Goal: Find specific page/section: Find specific page/section

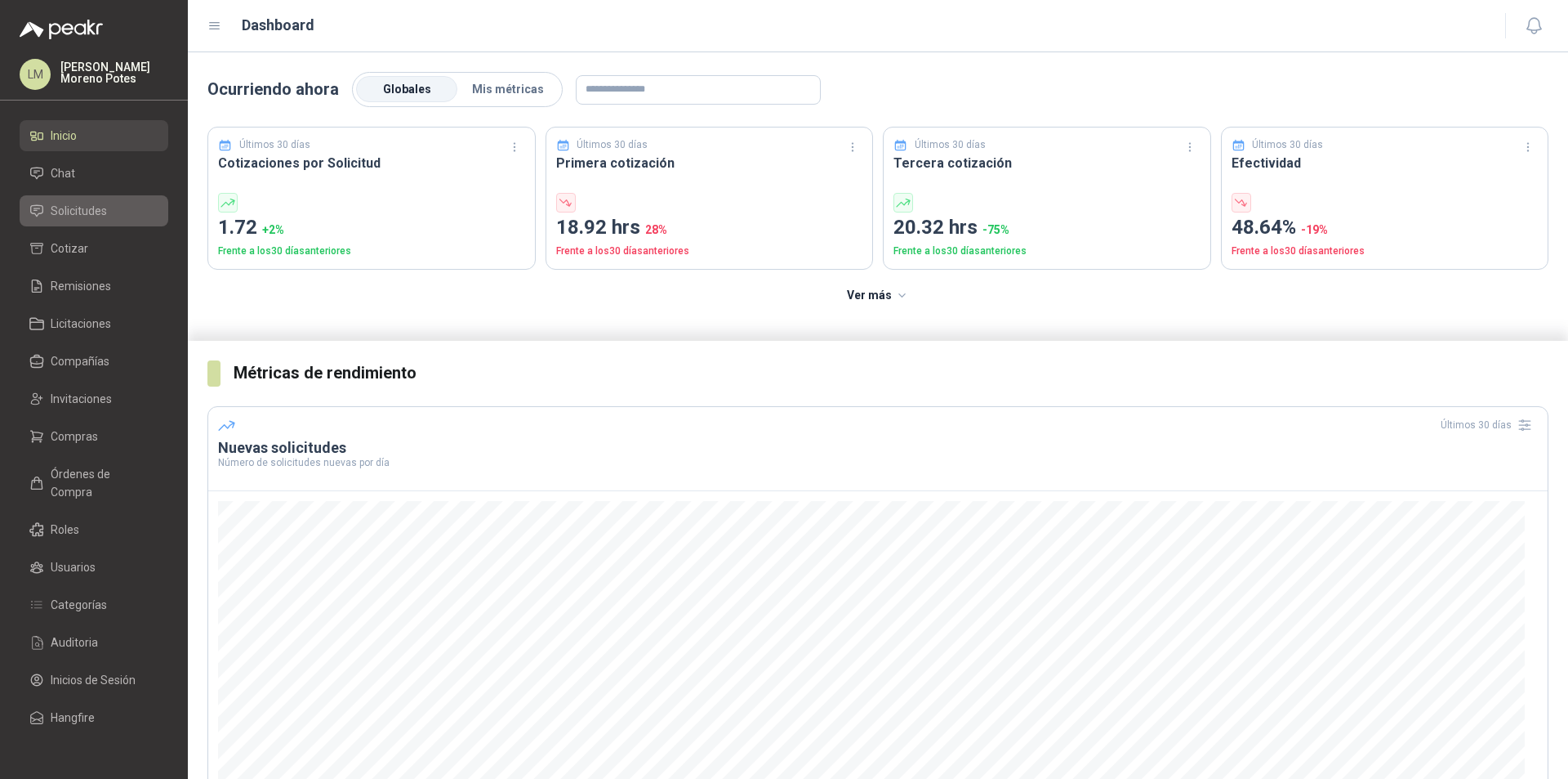
click at [115, 207] on li "Solicitudes" at bounding box center [94, 211] width 129 height 18
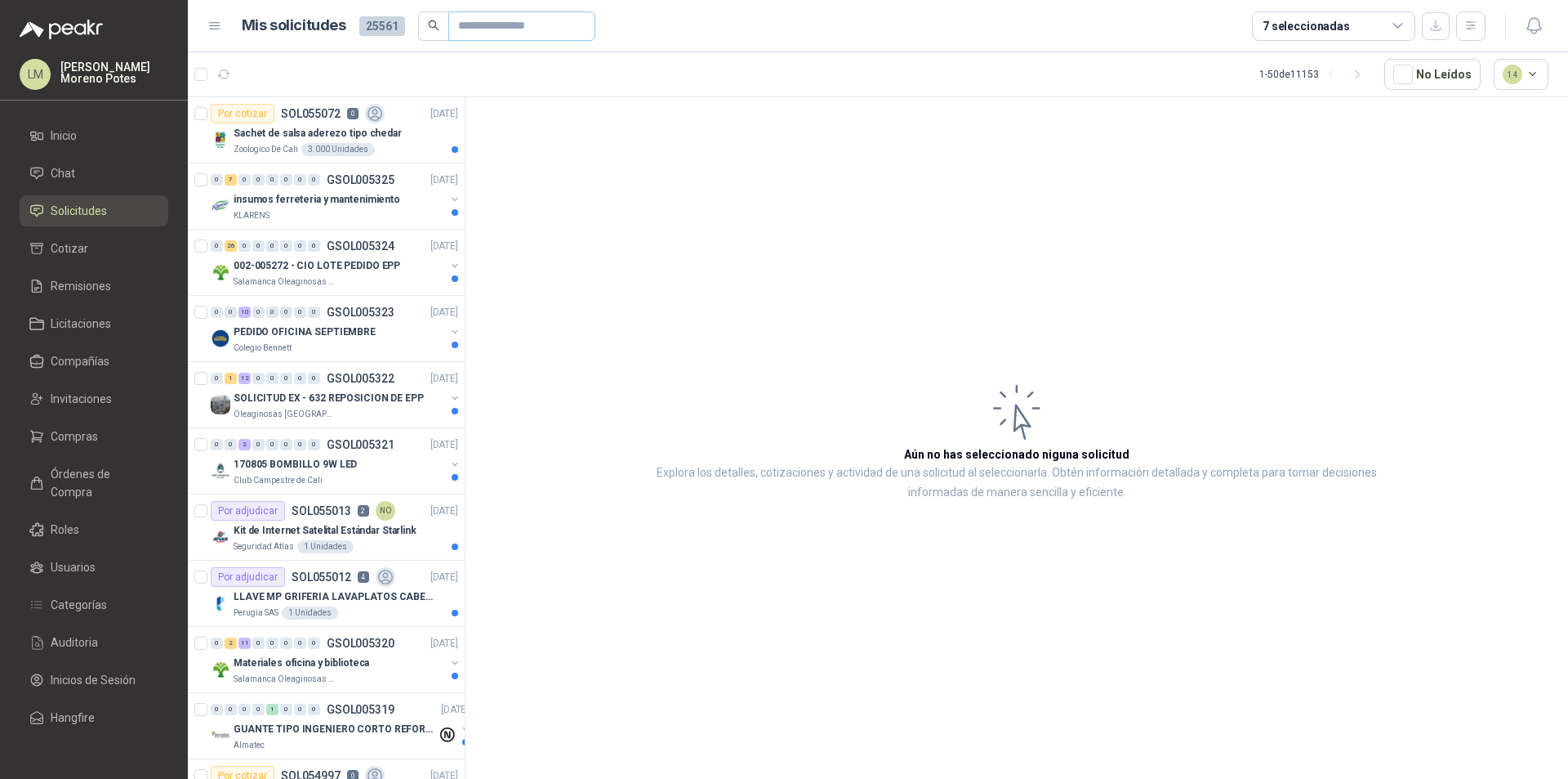
click at [455, 19] on span at bounding box center [522, 26] width 147 height 29
paste input "*********"
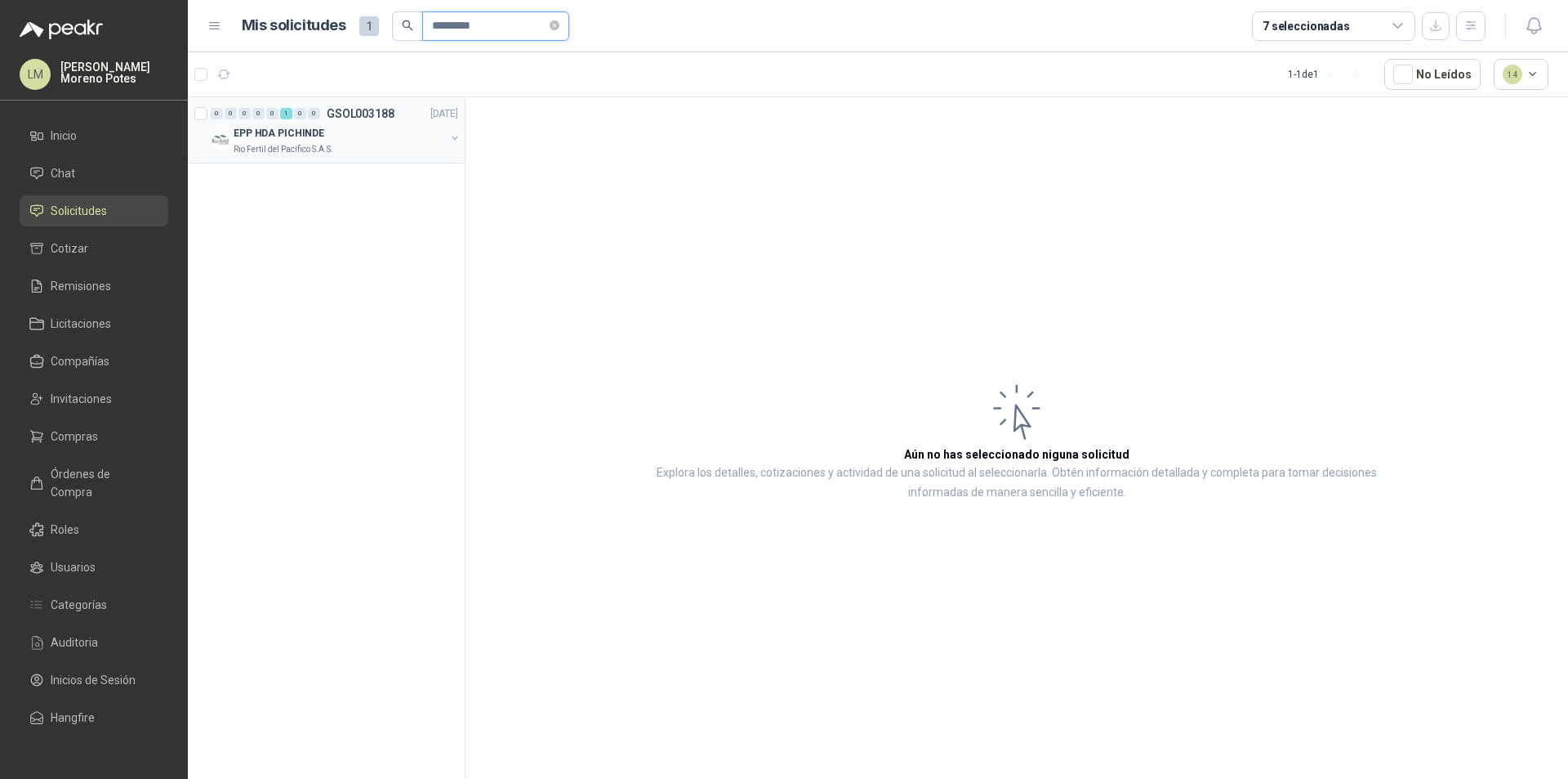
type input "*********"
click at [322, 148] on p "Rio Fertil del Pacífico S.A.S." at bounding box center [283, 149] width 99 height 13
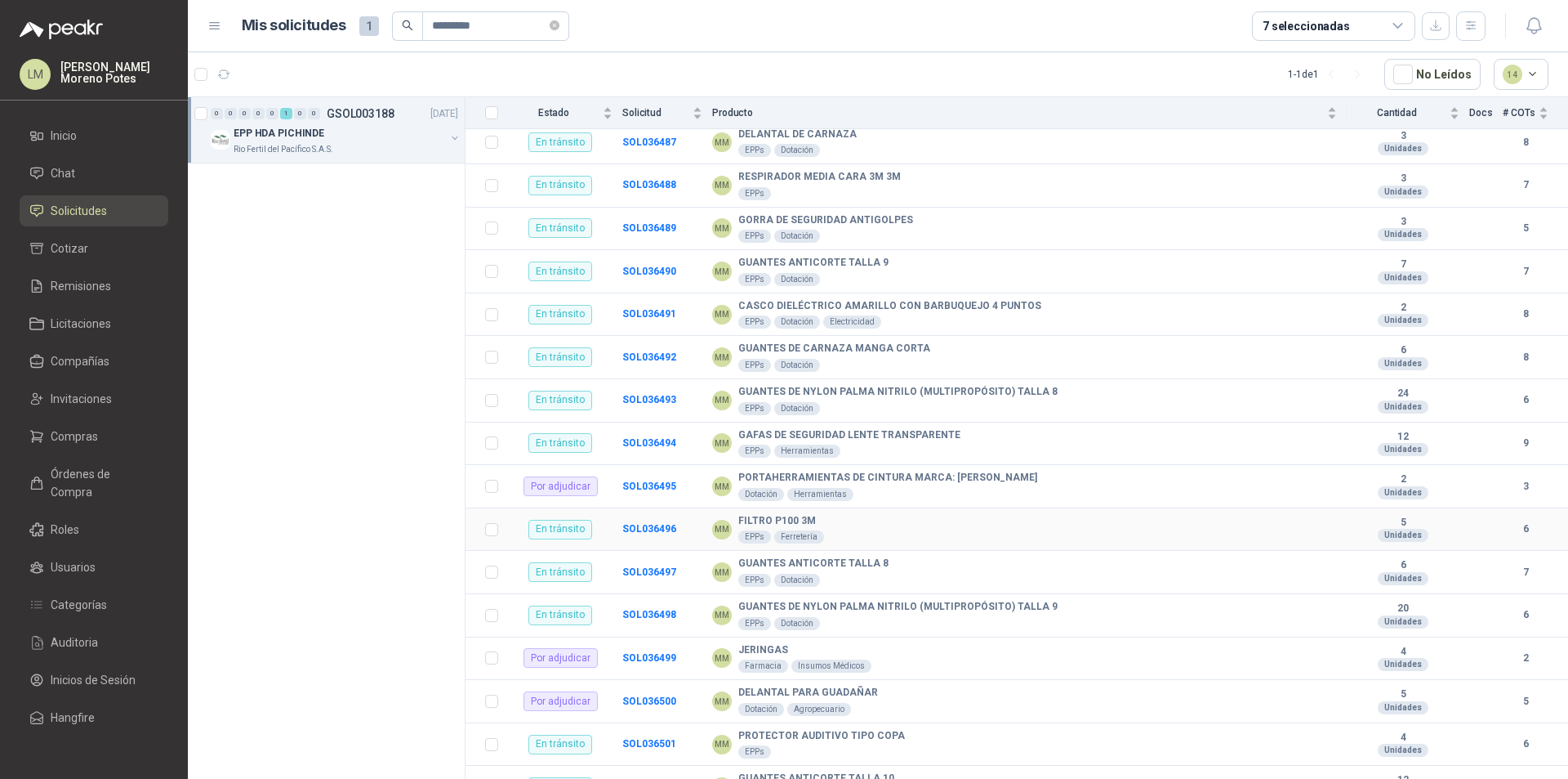
scroll to position [275, 0]
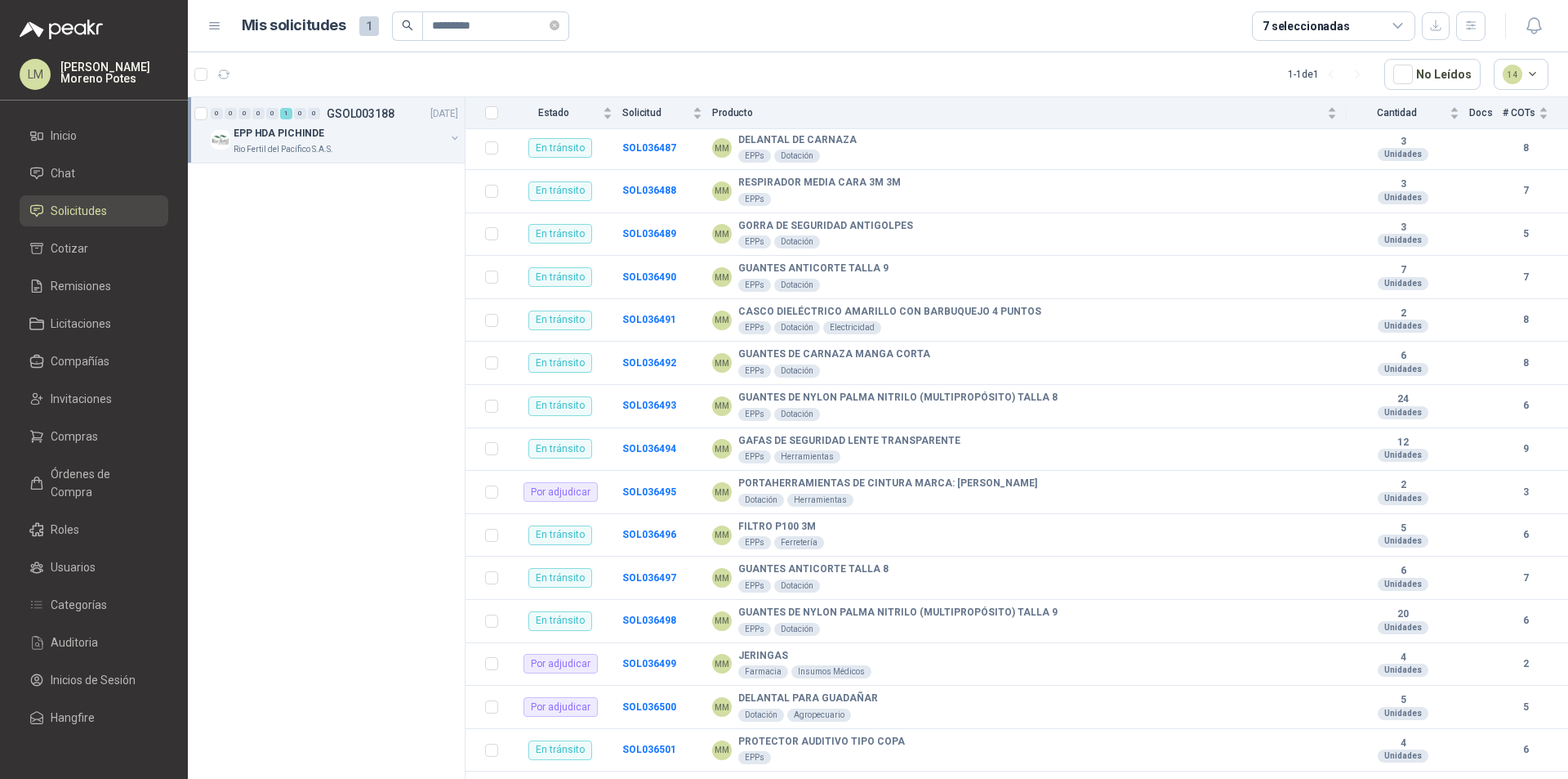
click at [40, 68] on div "LM" at bounding box center [35, 74] width 31 height 31
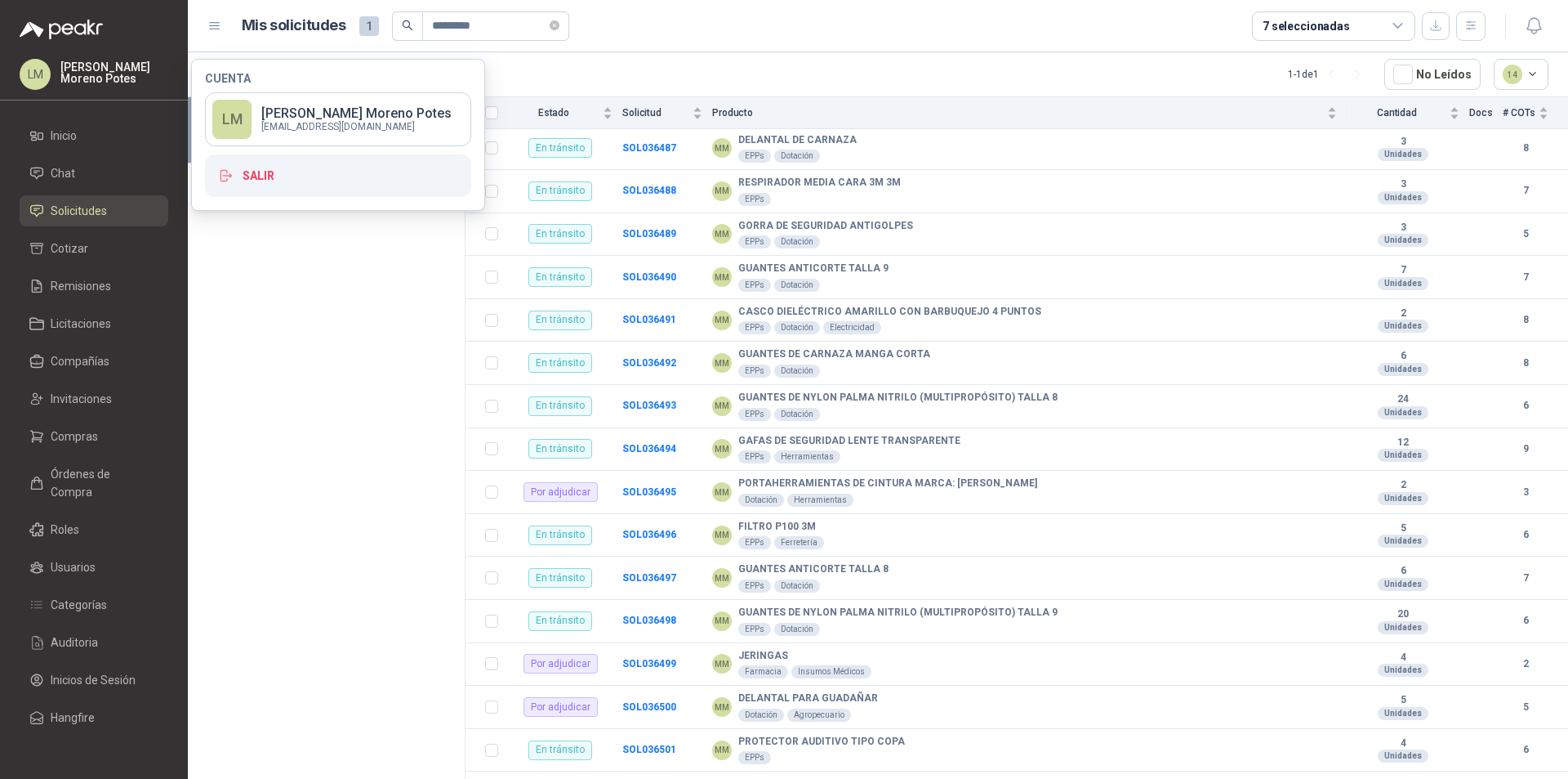
click at [294, 309] on div "0 0 0 0 0 1 0 0 GSOL003188 [DATE] EPP HDA PICHINDE Rio Fertil [PERSON_NAME] S.A…" at bounding box center [326, 440] width 277 height 687
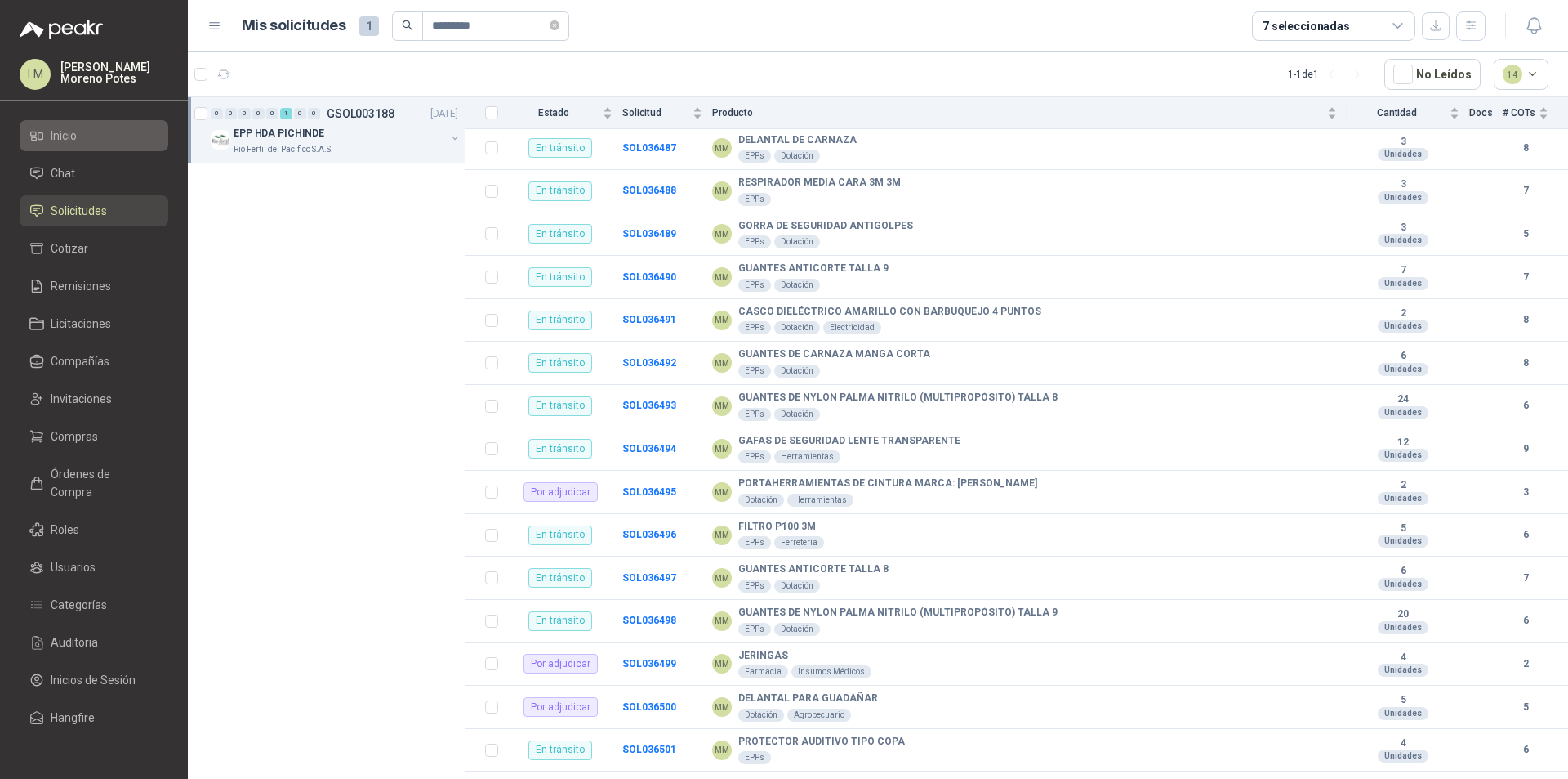
click at [88, 131] on li "Inicio" at bounding box center [94, 136] width 129 height 18
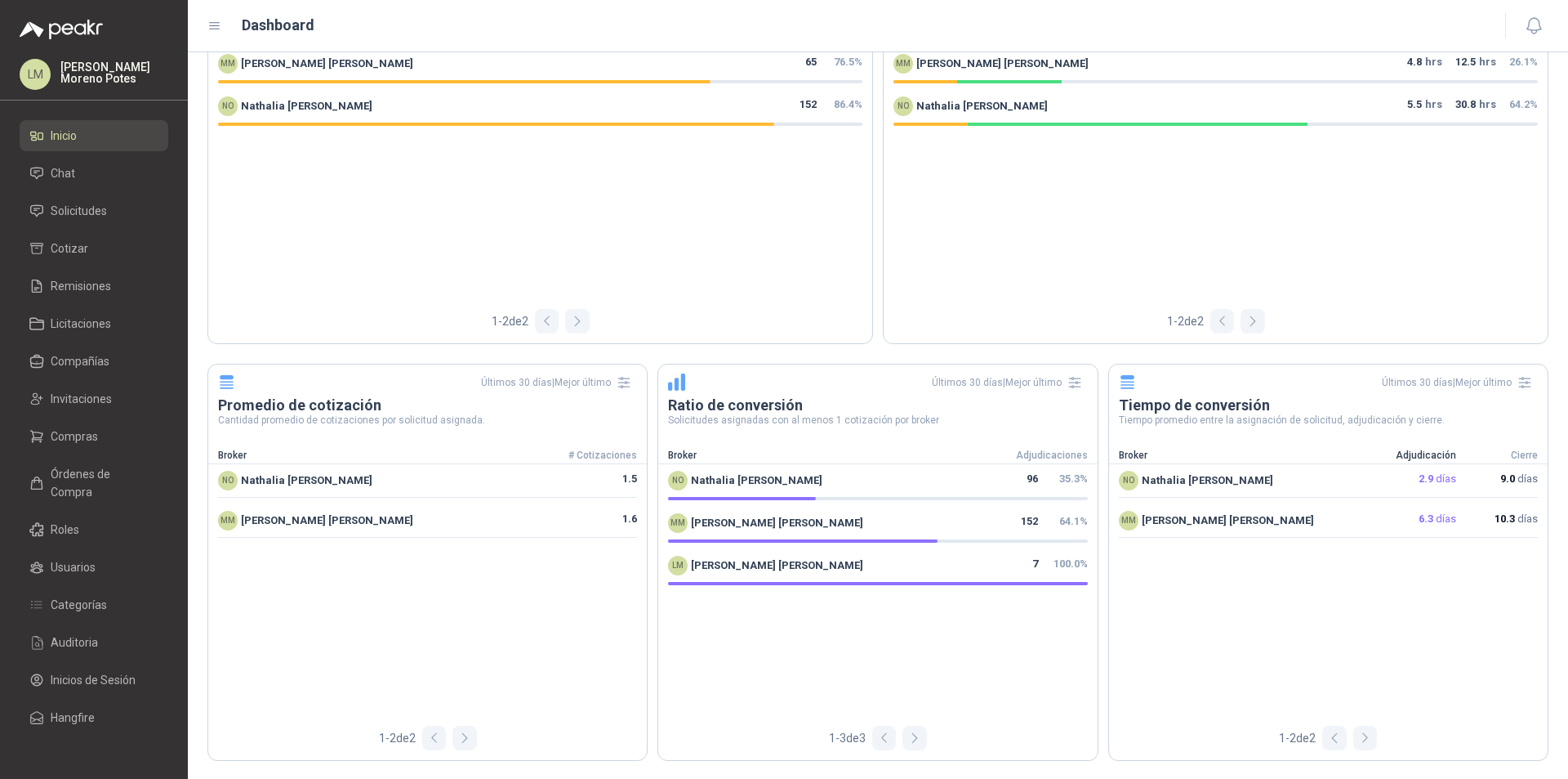
scroll to position [907, 0]
click at [89, 183] on link "Chat" at bounding box center [94, 173] width 149 height 31
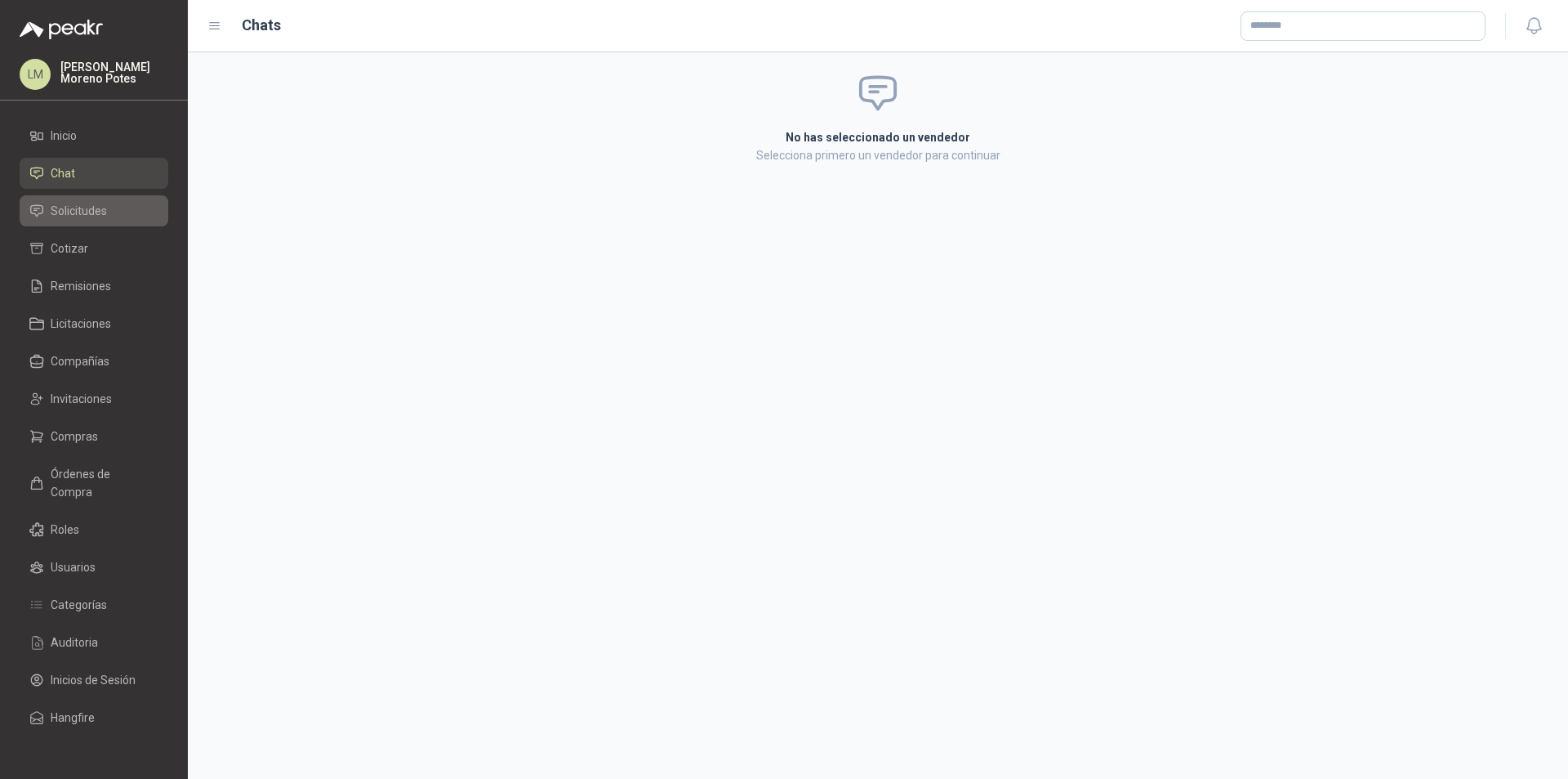
click at [105, 198] on link "Solicitudes" at bounding box center [94, 210] width 149 height 31
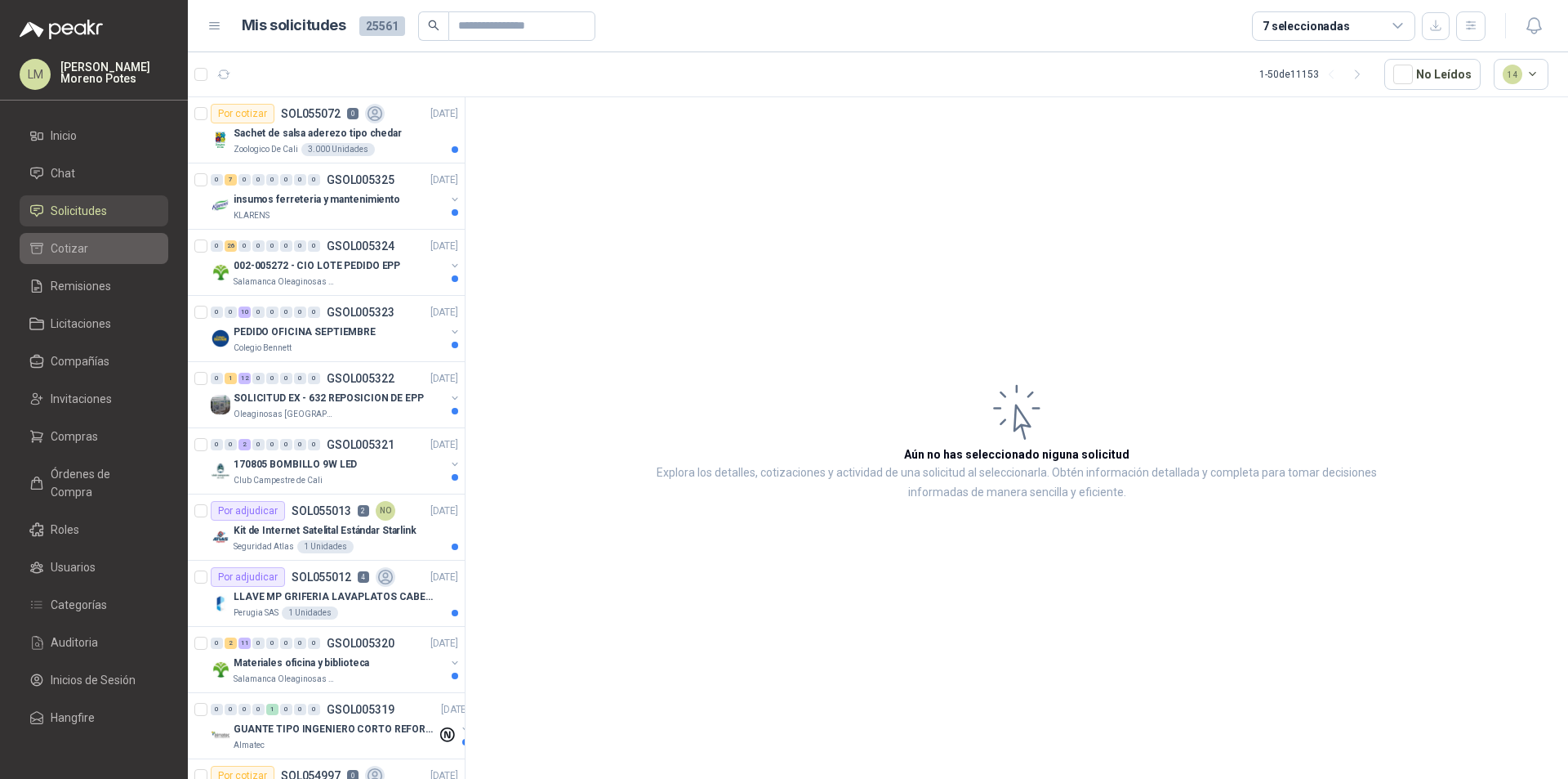
click at [99, 259] on link "Cotizar" at bounding box center [94, 248] width 149 height 31
